Goal: Task Accomplishment & Management: Manage account settings

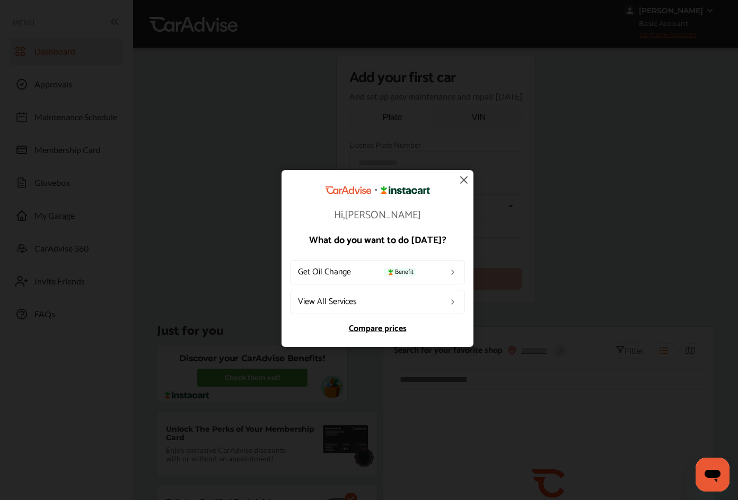
click at [436, 47] on div "Hi, [PERSON_NAME] What do you want to do [DATE]? Get Oil Change Benefit View Al…" at bounding box center [377, 258] width 755 height 517
click at [403, 277] on span "Benefit" at bounding box center [399, 272] width 33 height 8
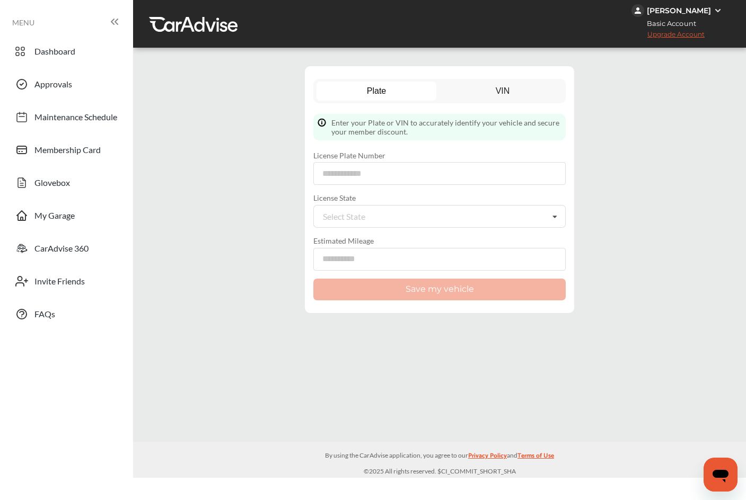
click at [572, 480] on html "My Account Dashboard Approvals Maintenance Schedule Membership Card Glovebox My…" at bounding box center [373, 250] width 746 height 500
click at [62, 59] on span "Dashboard" at bounding box center [54, 53] width 41 height 14
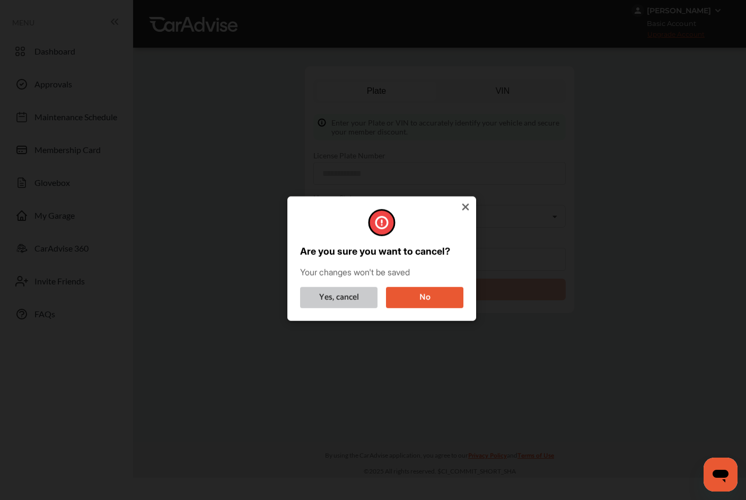
click at [341, 294] on button "Yes, cancel" at bounding box center [338, 297] width 77 height 21
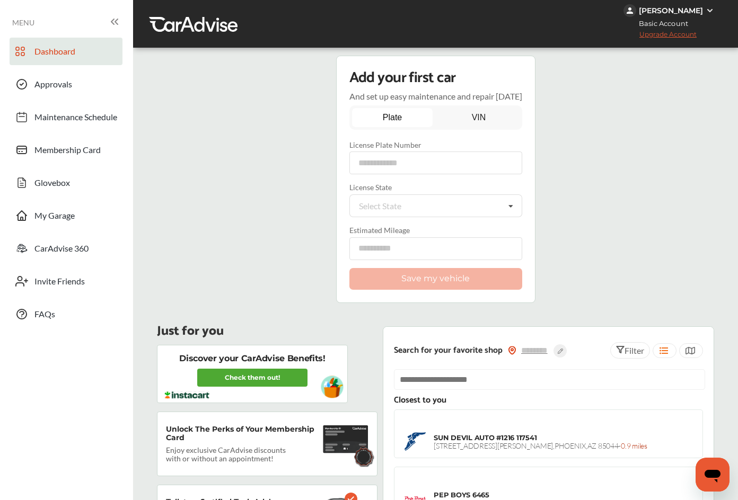
click at [694, 11] on div "[PERSON_NAME]" at bounding box center [669, 10] width 93 height 13
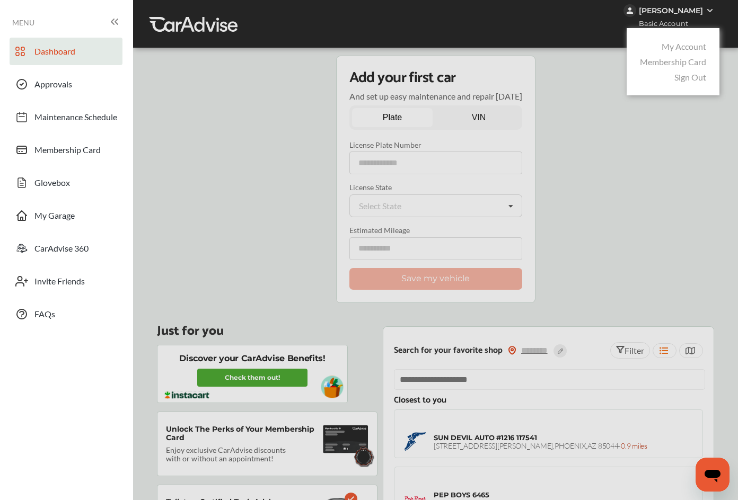
click at [682, 49] on link "My Account" at bounding box center [683, 46] width 45 height 10
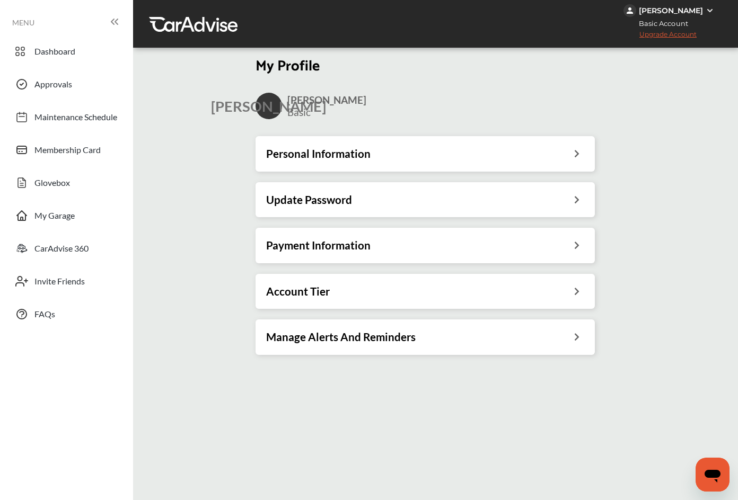
click at [289, 140] on div "Personal Information" at bounding box center [424, 153] width 339 height 35
click at [549, 145] on div "Personal Information" at bounding box center [424, 153] width 339 height 35
click at [580, 152] on icon at bounding box center [577, 152] width 10 height 11
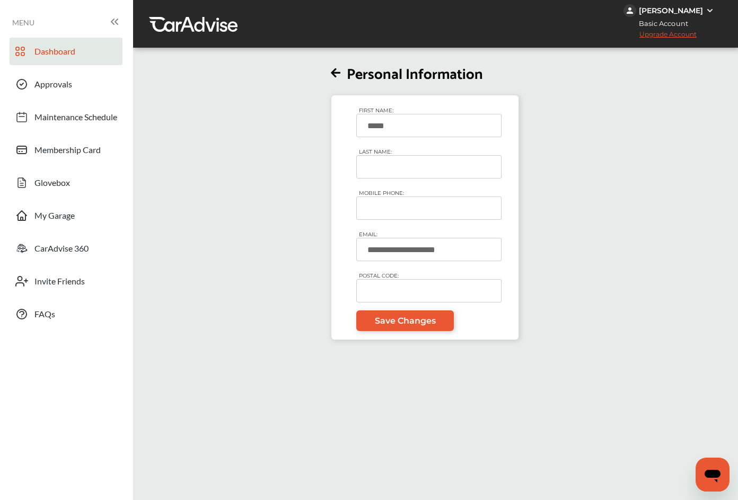
click at [27, 48] on div at bounding box center [21, 54] width 13 height 18
